Goal: Task Accomplishment & Management: Manage account settings

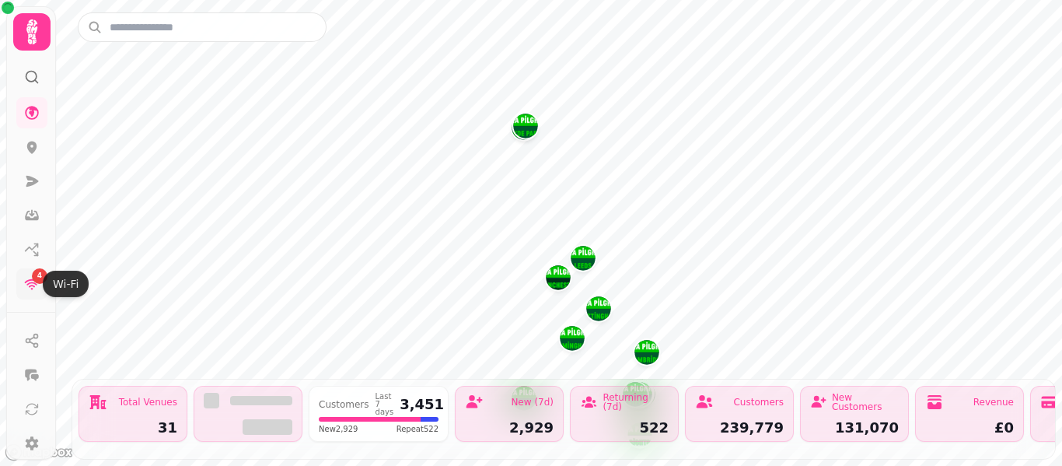
click at [33, 282] on icon at bounding box center [32, 284] width 15 height 11
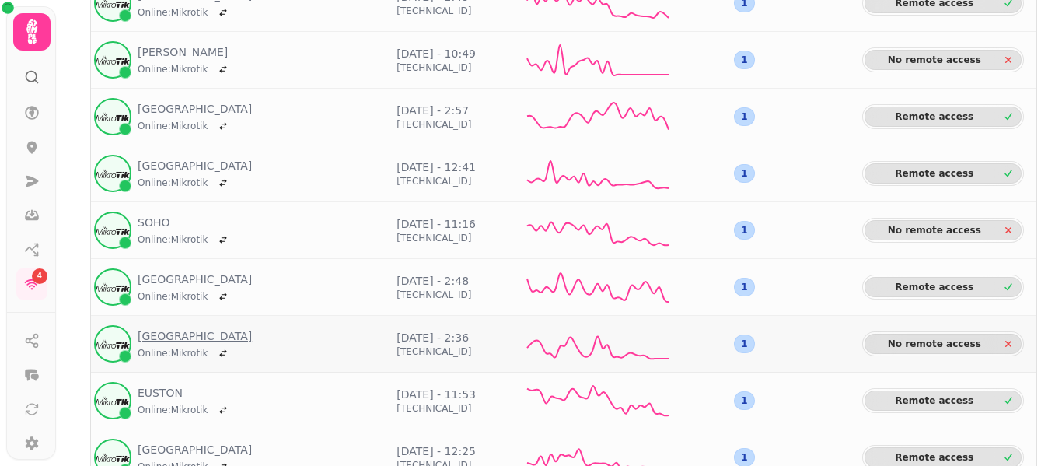
scroll to position [389, 0]
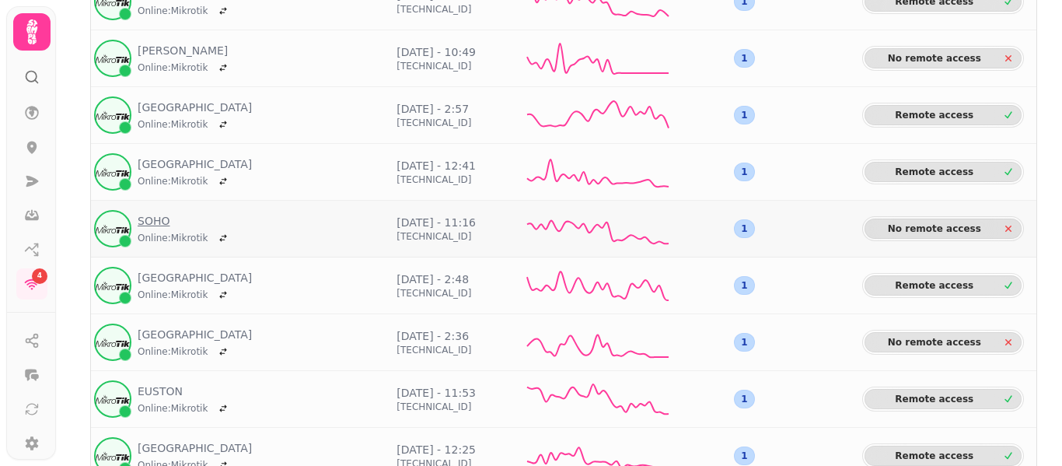
click at [154, 222] on link "SOHO" at bounding box center [185, 221] width 95 height 16
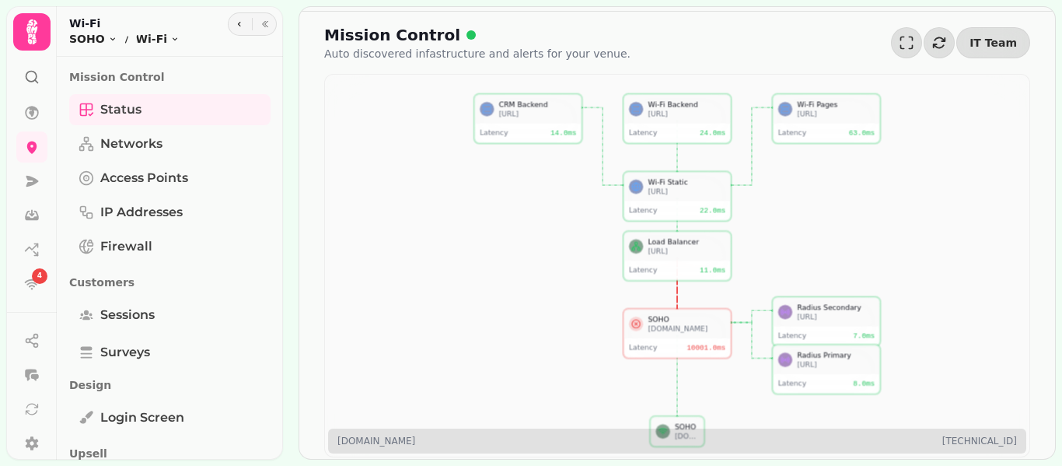
scroll to position [431, 0]
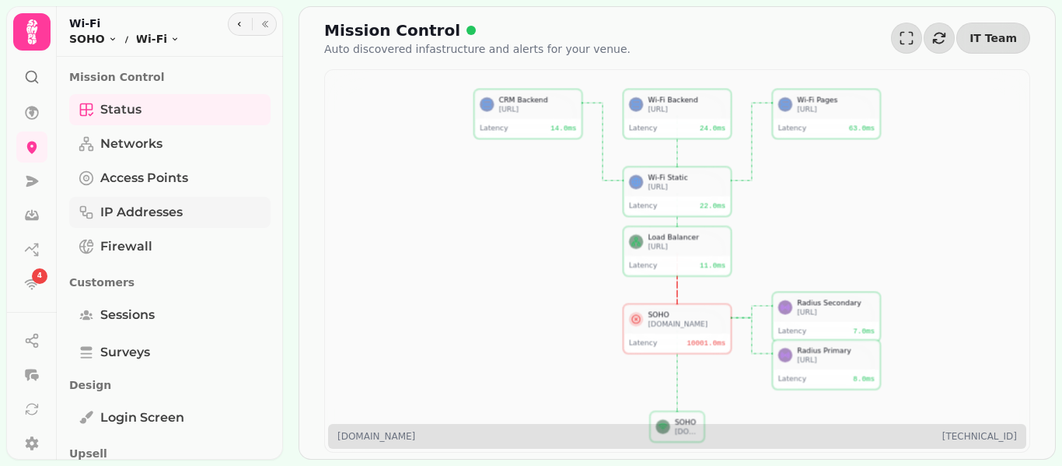
click at [159, 213] on span "IP Addresses" at bounding box center [141, 212] width 82 height 19
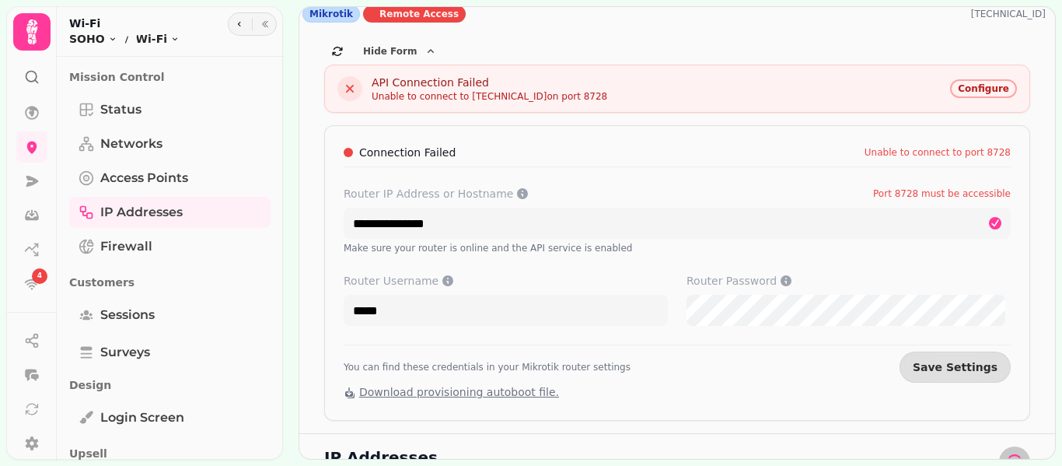
scroll to position [5, 0]
click at [437, 444] on div "**********" at bounding box center [676, 446] width 755 height 25
click at [433, 453] on div "IP Addresses" at bounding box center [677, 461] width 706 height 31
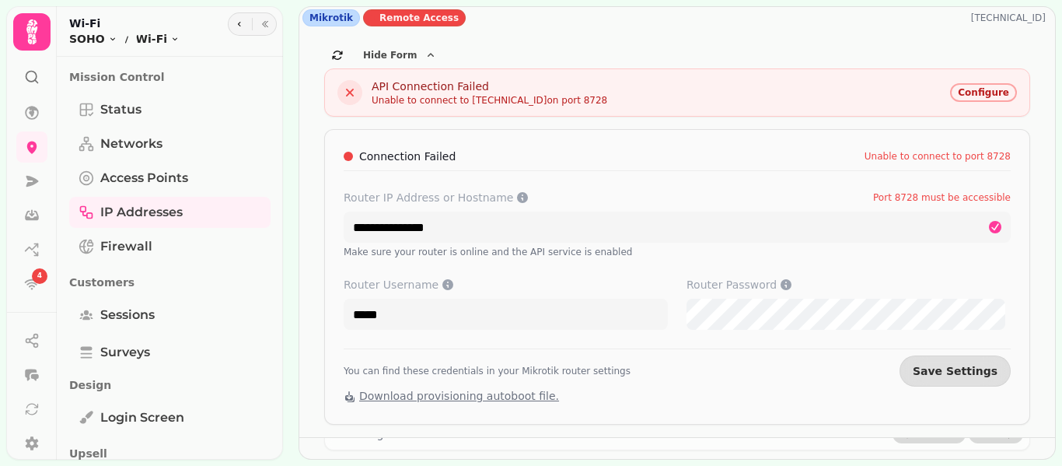
scroll to position [0, 0]
click at [986, 376] on button "Save Settings" at bounding box center [954, 371] width 111 height 31
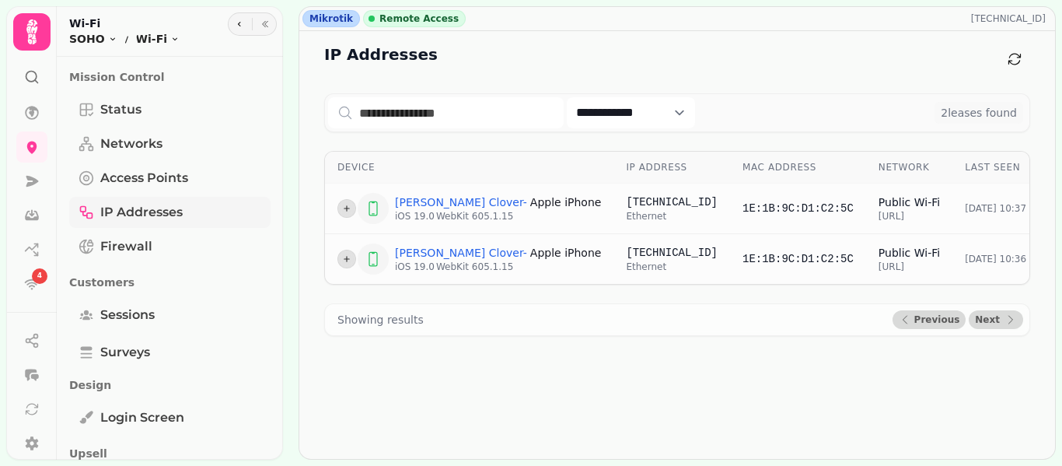
click at [137, 220] on span "IP Addresses" at bounding box center [141, 212] width 82 height 19
click at [155, 185] on span "Access Points" at bounding box center [144, 178] width 88 height 19
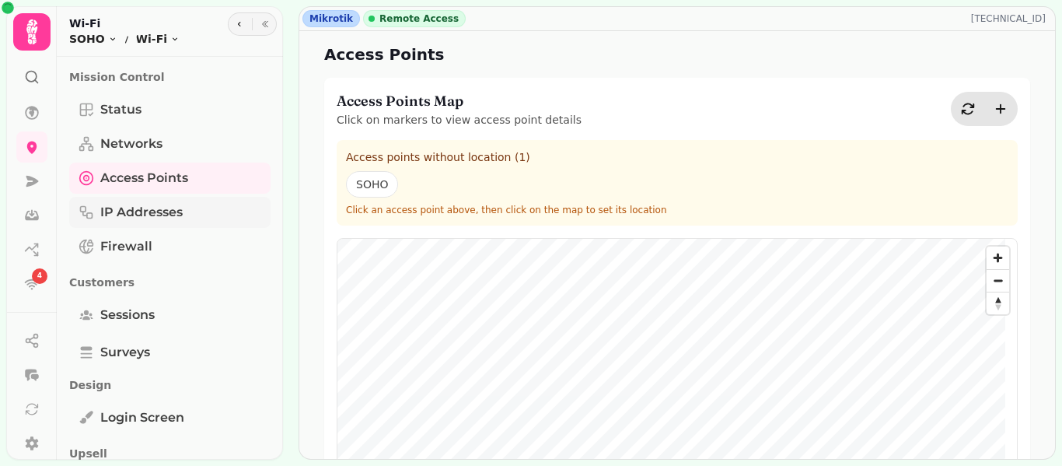
click at [157, 218] on span "IP Addresses" at bounding box center [141, 212] width 82 height 19
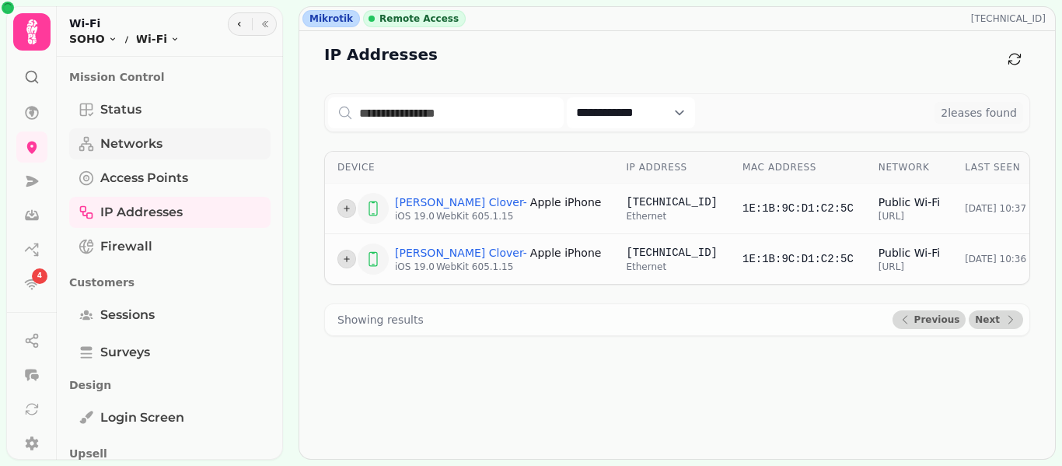
click at [160, 148] on span "Networks" at bounding box center [131, 143] width 62 height 19
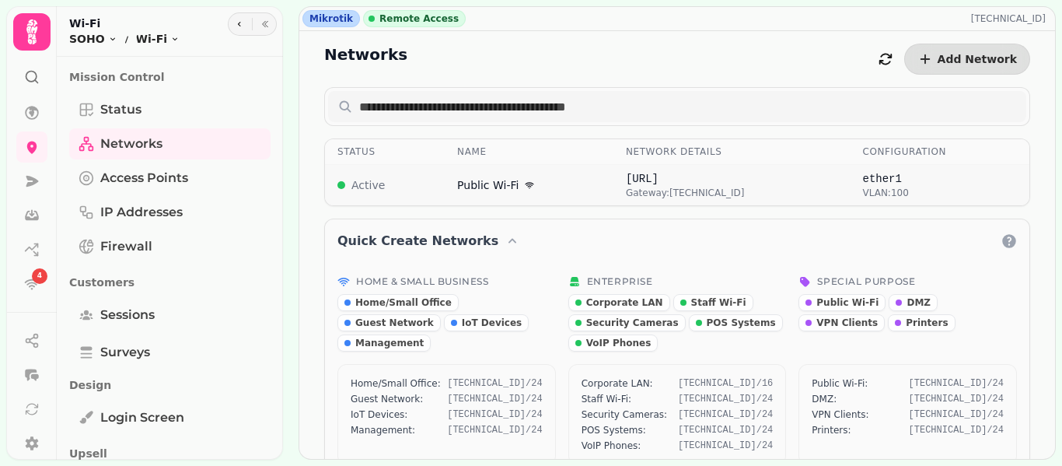
click at [868, 201] on td "ether1 VLAN: 100" at bounding box center [939, 185] width 179 height 41
select select "***"
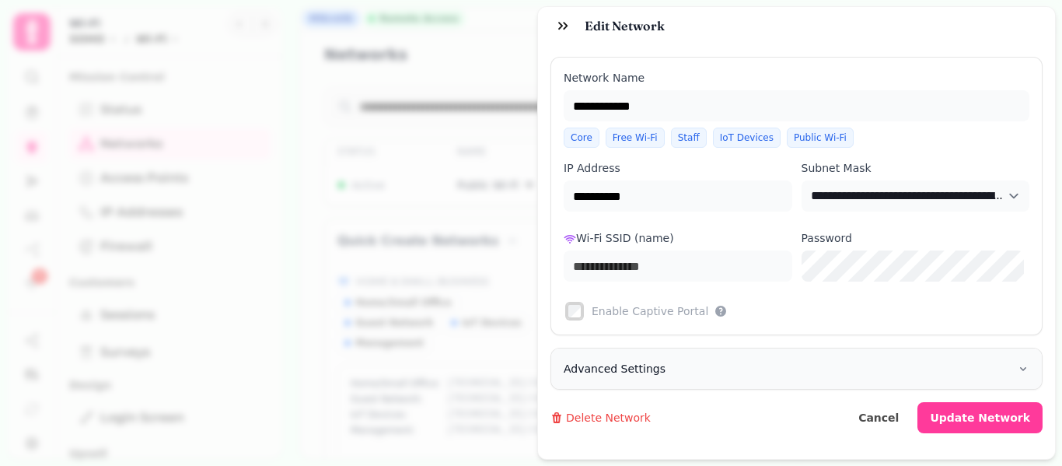
click at [638, 368] on span "Advanced Settings" at bounding box center [614, 369] width 102 height 16
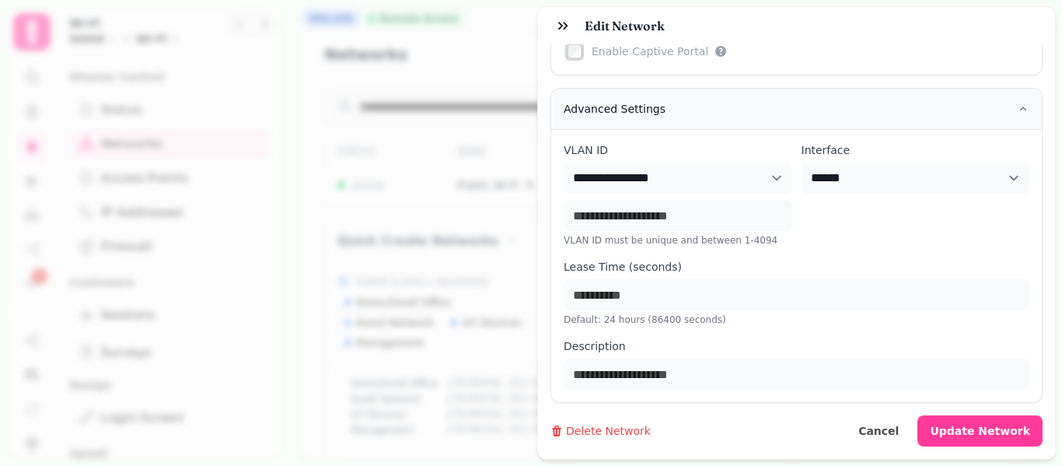
scroll to position [271, 0]
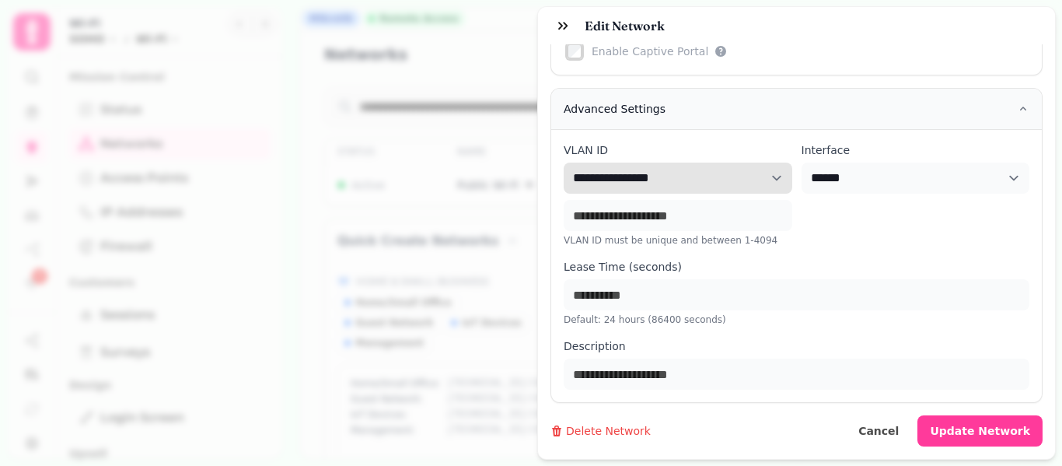
click at [682, 168] on select "**********" at bounding box center [677, 177] width 229 height 31
select select "**"
click at [563, 162] on select "**********" at bounding box center [677, 177] width 229 height 31
type input "**"
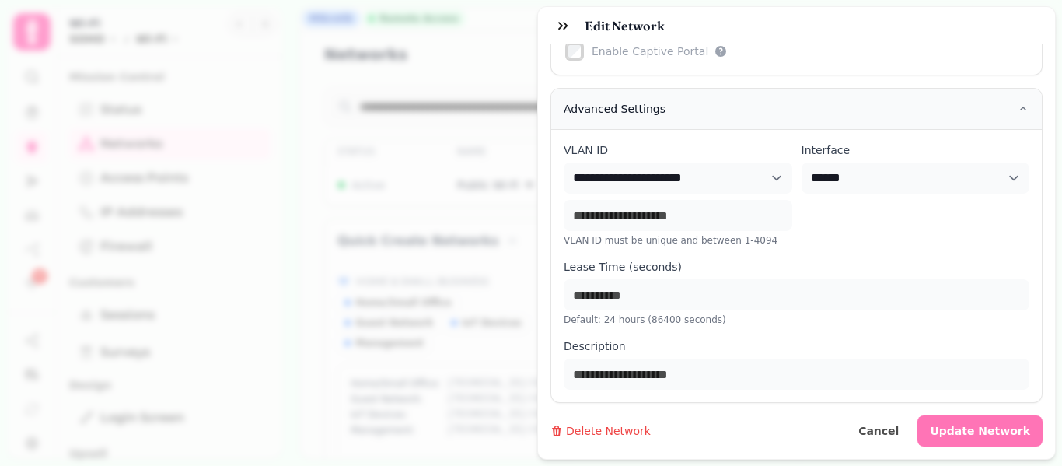
click at [997, 428] on button "Update Network" at bounding box center [979, 430] width 125 height 31
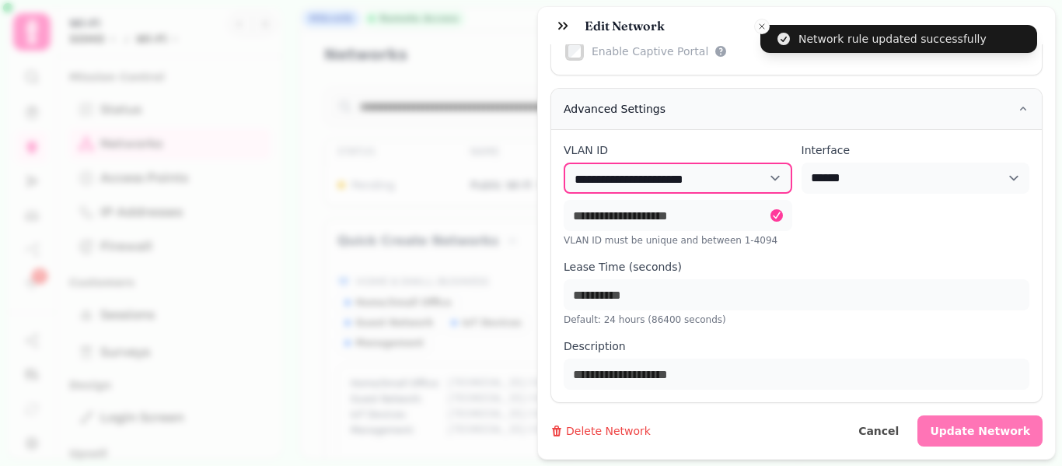
type input "**********"
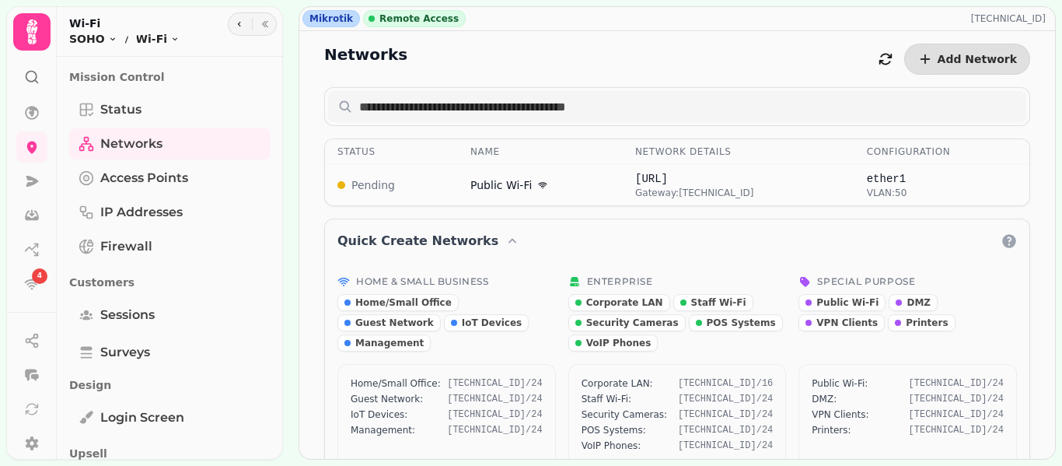
click at [1031, 183] on div "Networks Add Network Status Name Network Details Configuration Pending Public W…" at bounding box center [676, 257] width 755 height 453
click at [34, 278] on div "5" at bounding box center [40, 276] width 16 height 16
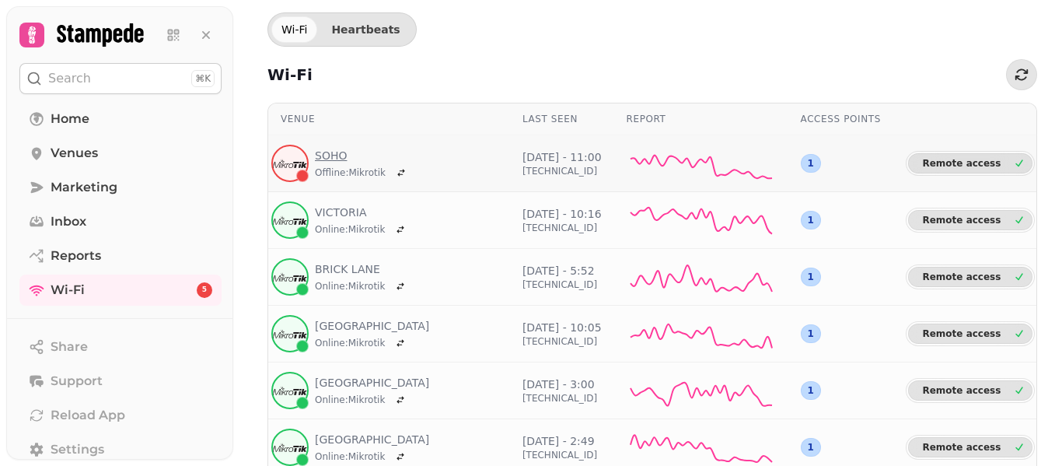
click at [324, 157] on link "SOHO" at bounding box center [363, 156] width 96 height 16
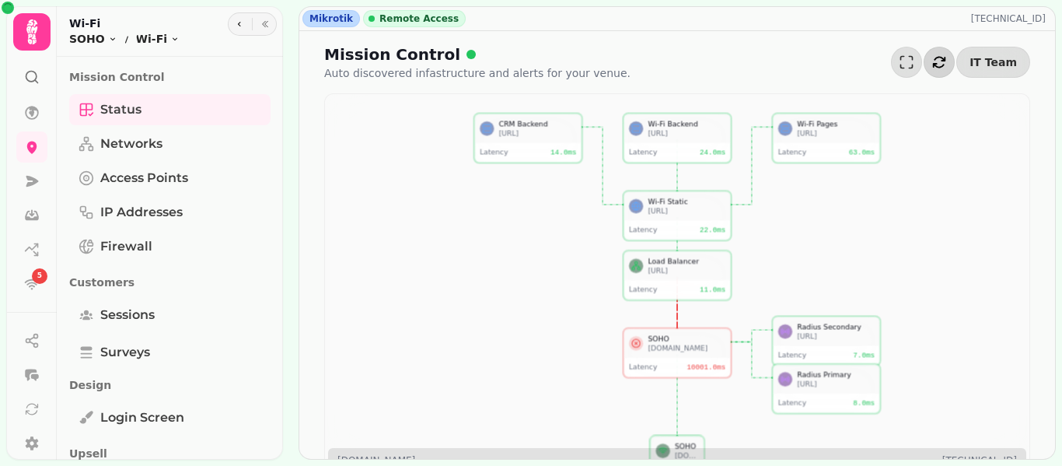
click at [936, 61] on icon "button" at bounding box center [939, 62] width 16 height 16
drag, startPoint x: 936, startPoint y: 61, endPoint x: 937, endPoint y: 50, distance: 11.7
click at [934, 28] on div "Mikrotik Remote Access 185.248.104.110" at bounding box center [676, 18] width 755 height 23
click at [937, 61] on icon "button" at bounding box center [939, 62] width 16 height 16
drag, startPoint x: 106, startPoint y: 140, endPoint x: 110, endPoint y: 148, distance: 9.1
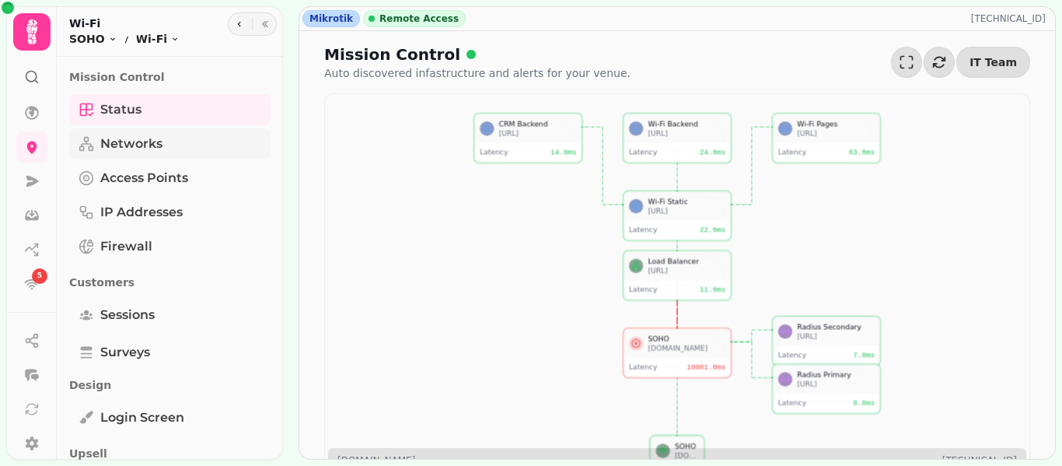
click at [107, 140] on span "Networks" at bounding box center [131, 143] width 62 height 19
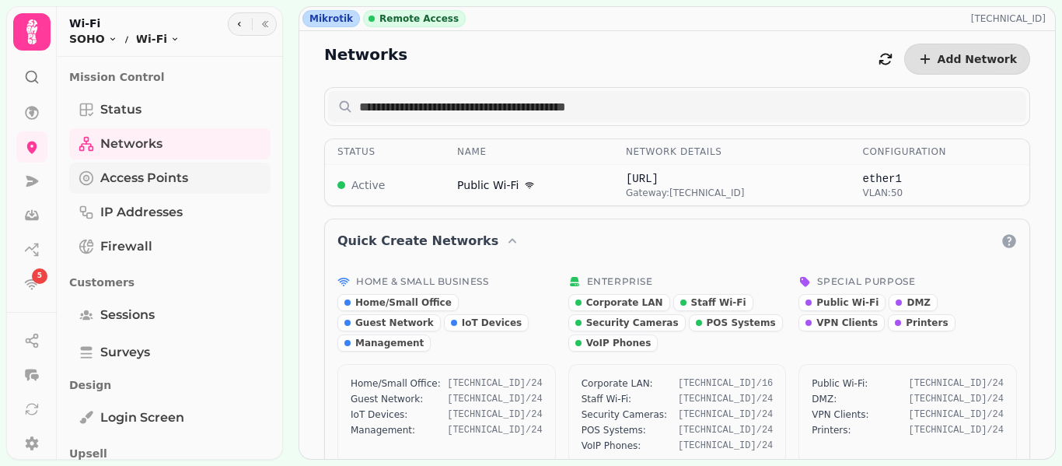
click at [140, 187] on link "Access Points" at bounding box center [169, 177] width 201 height 31
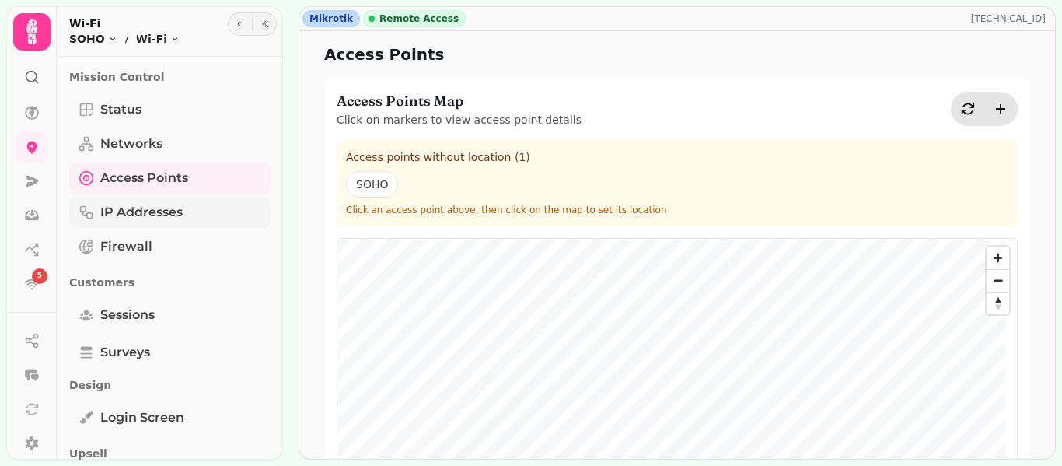
click at [160, 207] on span "IP Addresses" at bounding box center [141, 212] width 82 height 19
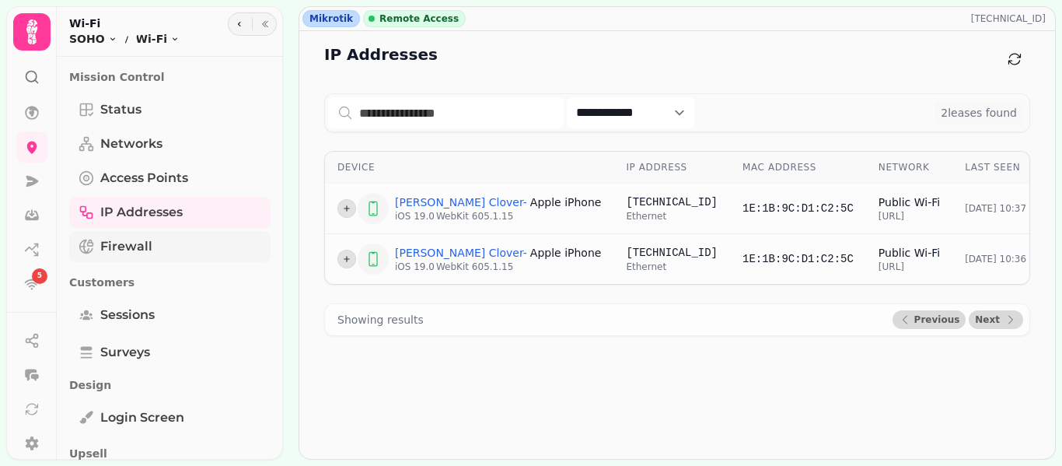
click at [188, 250] on link "Firewall" at bounding box center [169, 246] width 201 height 31
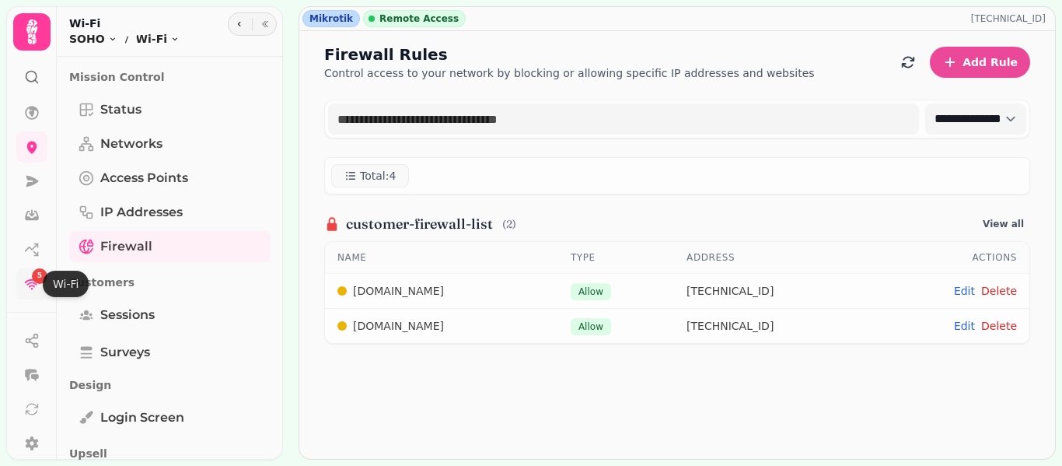
click at [28, 288] on icon at bounding box center [32, 284] width 16 height 16
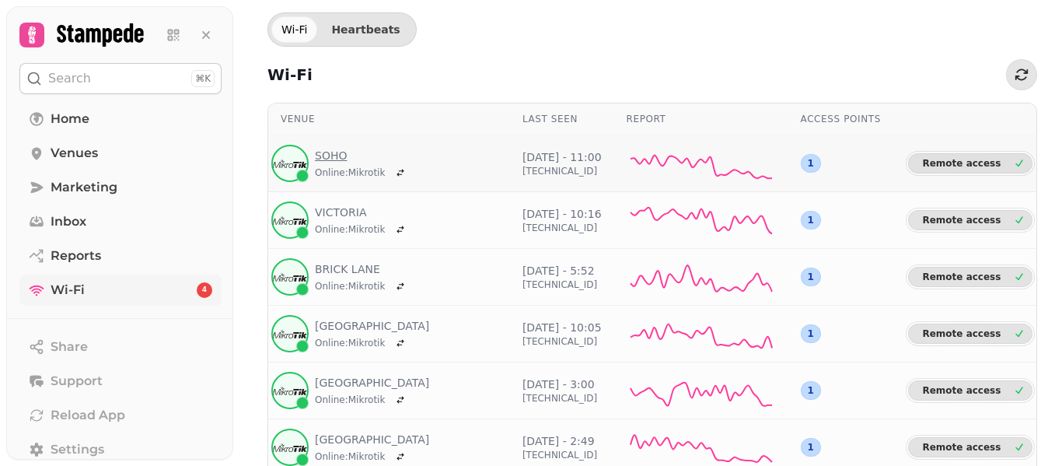
click at [330, 158] on link "SOHO" at bounding box center [362, 156] width 95 height 16
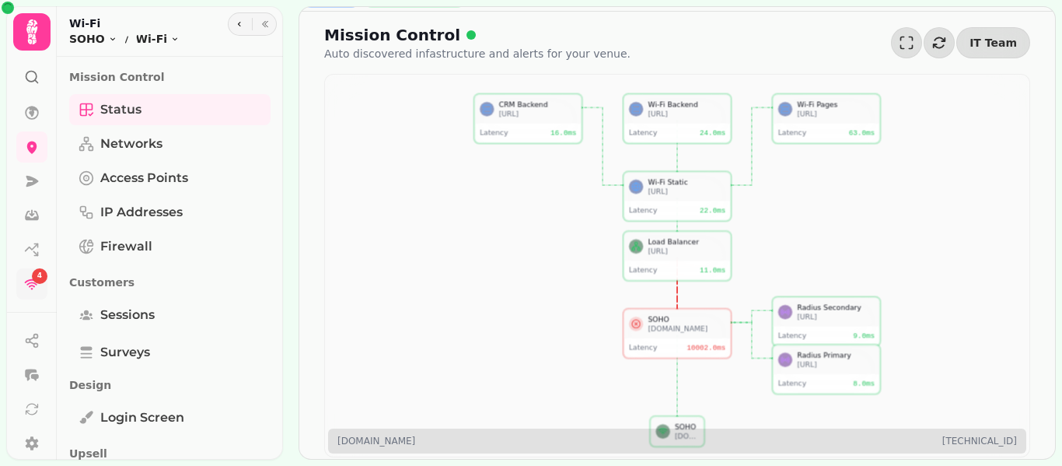
scroll to position [24, 0]
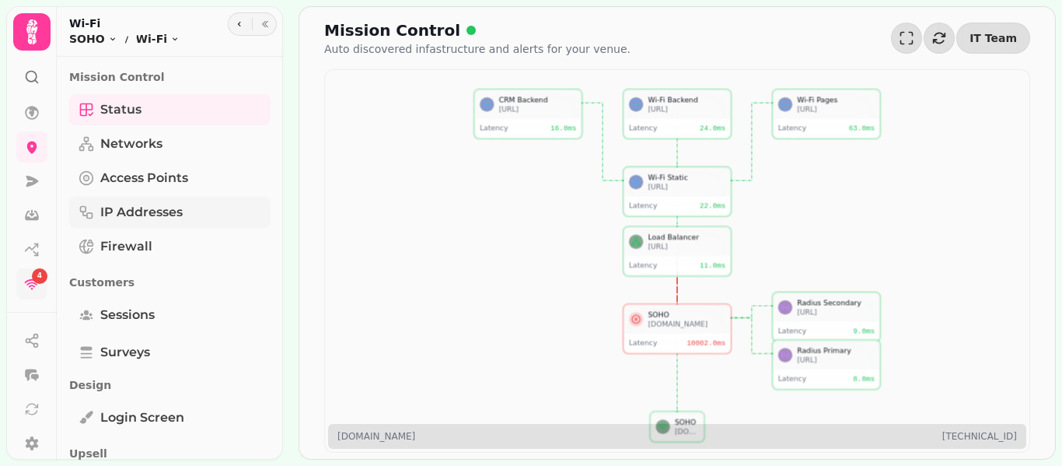
click at [155, 212] on span "IP Addresses" at bounding box center [141, 212] width 82 height 19
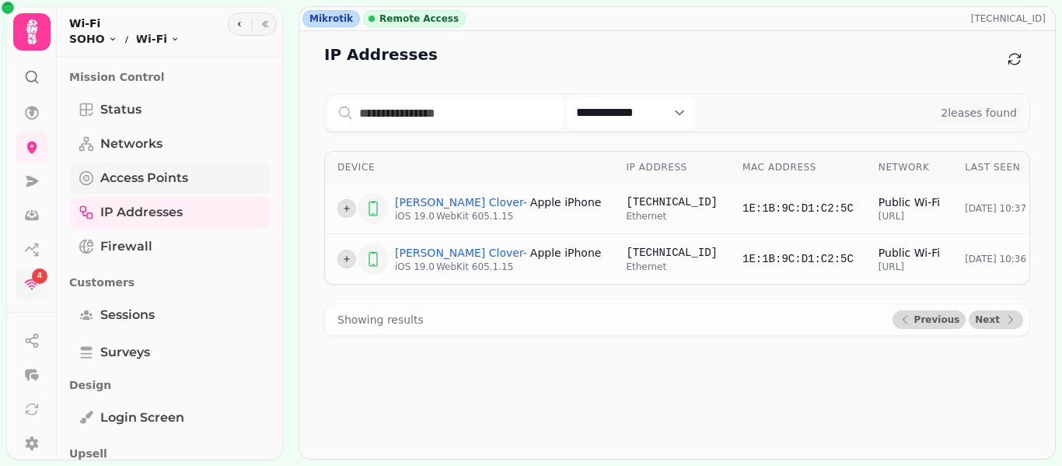
click at [167, 183] on span "Access Points" at bounding box center [144, 178] width 88 height 19
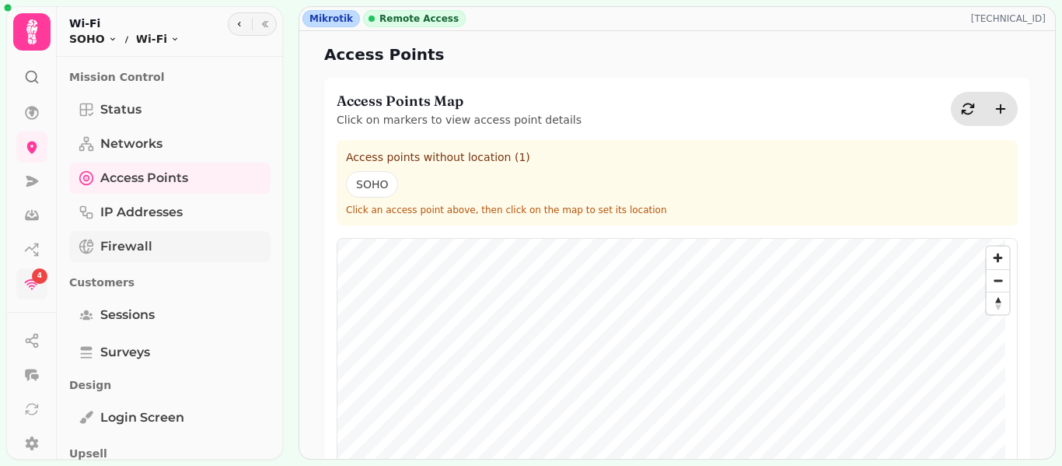
click at [157, 232] on link "Firewall" at bounding box center [169, 246] width 201 height 31
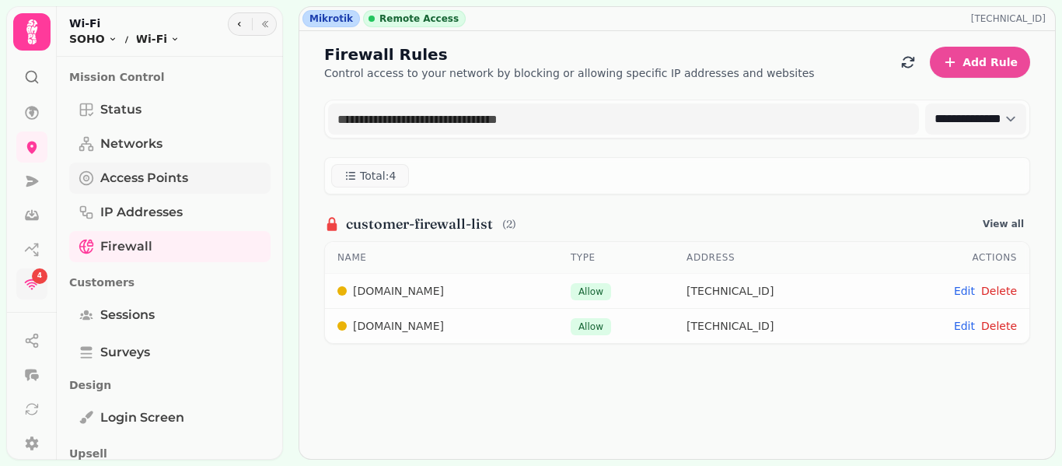
click at [152, 172] on span "Access Points" at bounding box center [144, 178] width 88 height 19
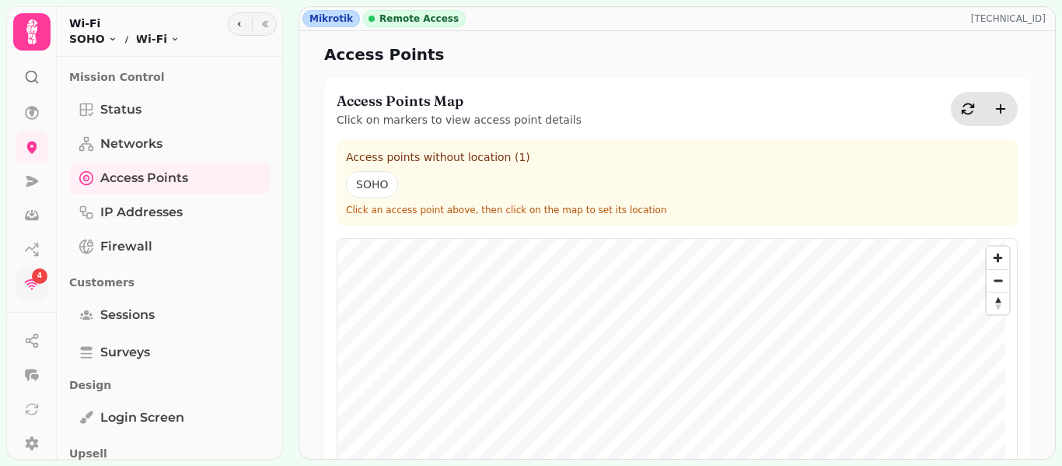
click at [177, 217] on span "IP Addresses" at bounding box center [141, 212] width 82 height 19
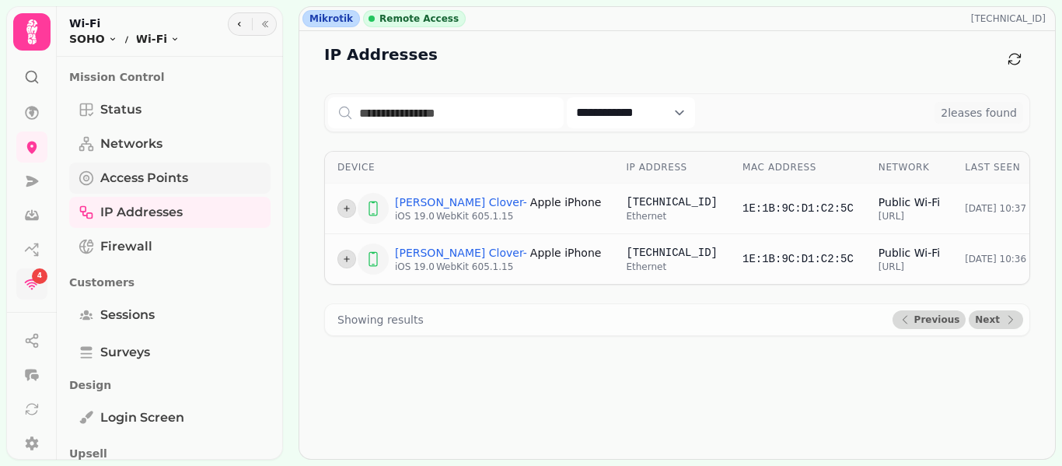
click at [135, 169] on span "Access Points" at bounding box center [144, 178] width 88 height 19
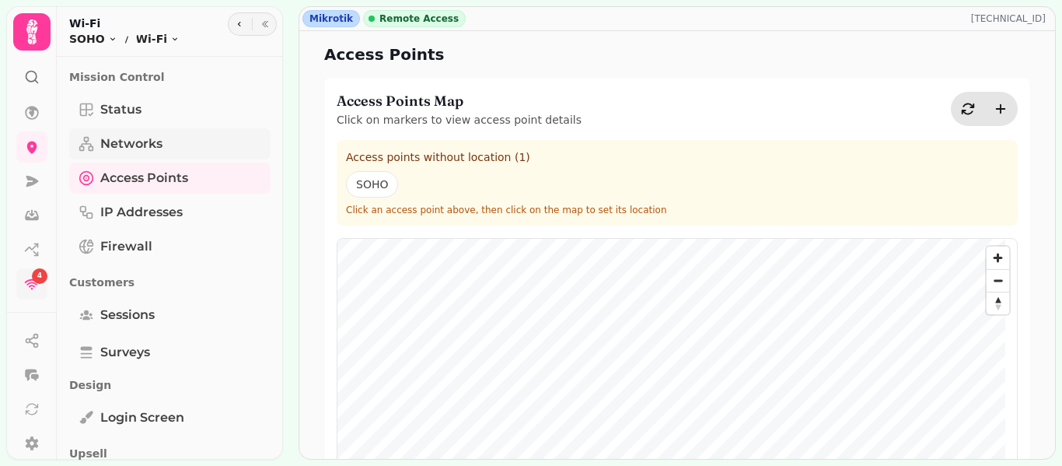
click at [139, 138] on span "Networks" at bounding box center [131, 143] width 62 height 19
